Goal: Complete application form

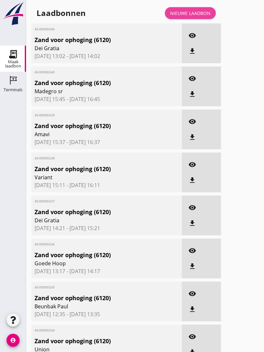
click at [189, 15] on link "Nieuwe laadbon" at bounding box center [190, 13] width 51 height 12
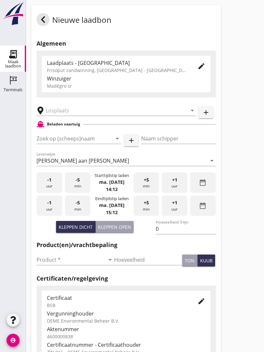
click at [104, 113] on input "text" at bounding box center [112, 110] width 132 height 10
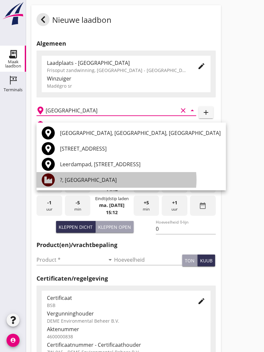
click at [84, 178] on div "?, [GEOGRAPHIC_DATA]" at bounding box center [140, 180] width 160 height 8
type input "?, [GEOGRAPHIC_DATA]"
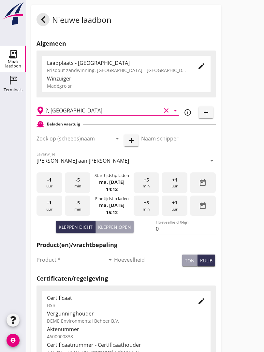
click at [88, 144] on input "Zoek op (scheeps)naam" at bounding box center [69, 138] width 66 height 10
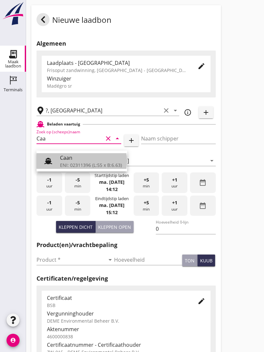
click at [84, 160] on div "Caan" at bounding box center [91, 158] width 62 height 8
type input "Caan"
type input "[PERSON_NAME]"
type input "368"
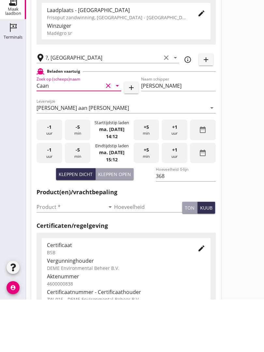
click at [54, 254] on input "Product *" at bounding box center [70, 259] width 68 height 10
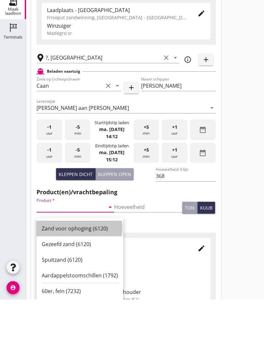
click at [81, 277] on div "Zand voor ophoging (6120)" at bounding box center [80, 281] width 76 height 8
type input "Zand voor ophoging (6120)"
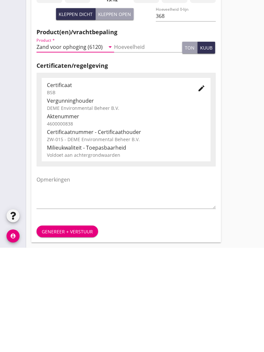
scroll to position [114, 0]
click at [69, 332] on div "Genereer + verstuur" at bounding box center [67, 335] width 51 height 7
